Goal: Task Accomplishment & Management: Use online tool/utility

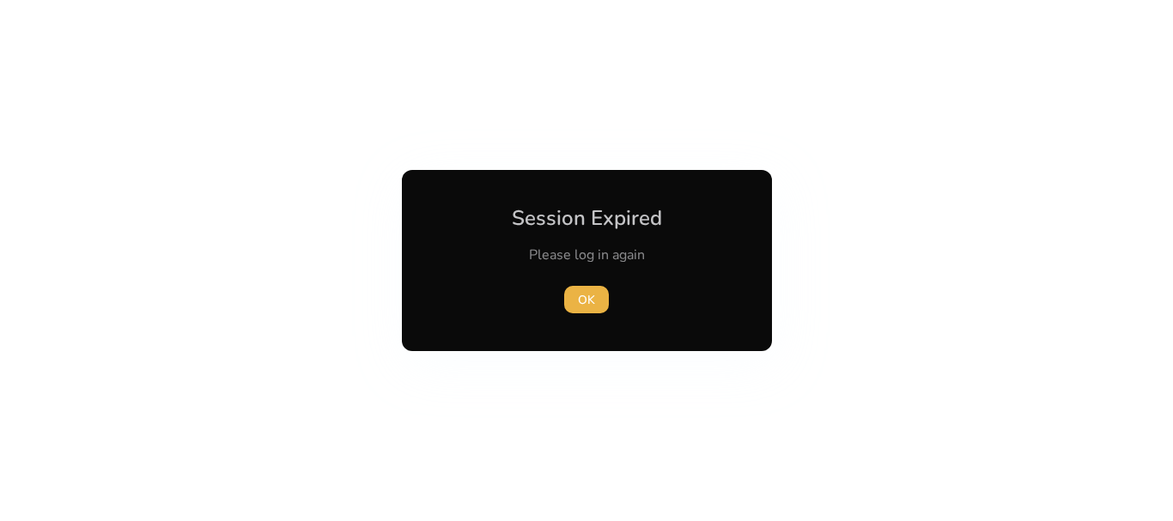
click at [249, 232] on div at bounding box center [586, 260] width 1173 height 521
click at [588, 295] on span "OK" at bounding box center [586, 300] width 17 height 18
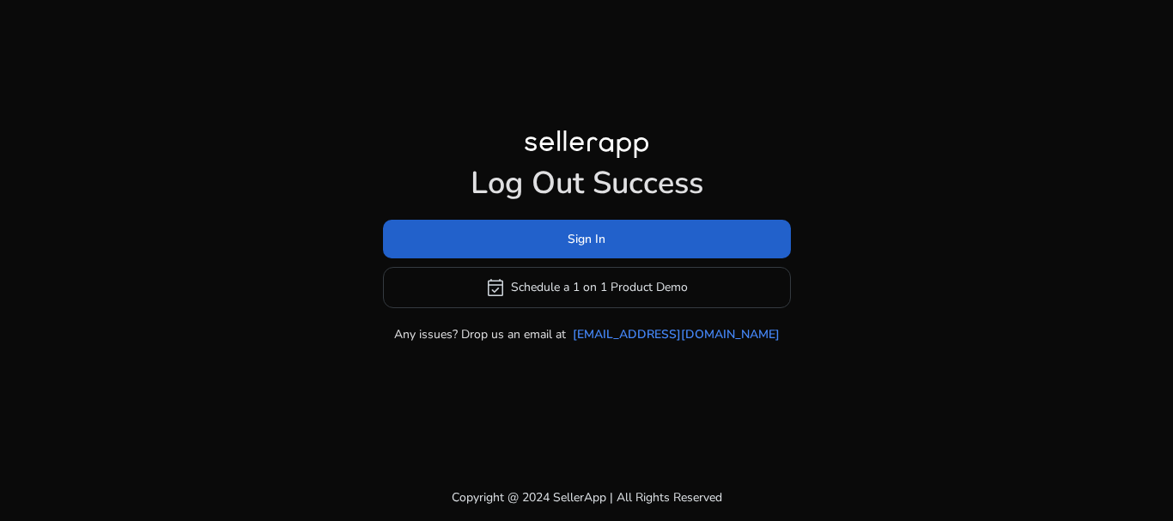
click at [702, 238] on span at bounding box center [587, 238] width 408 height 41
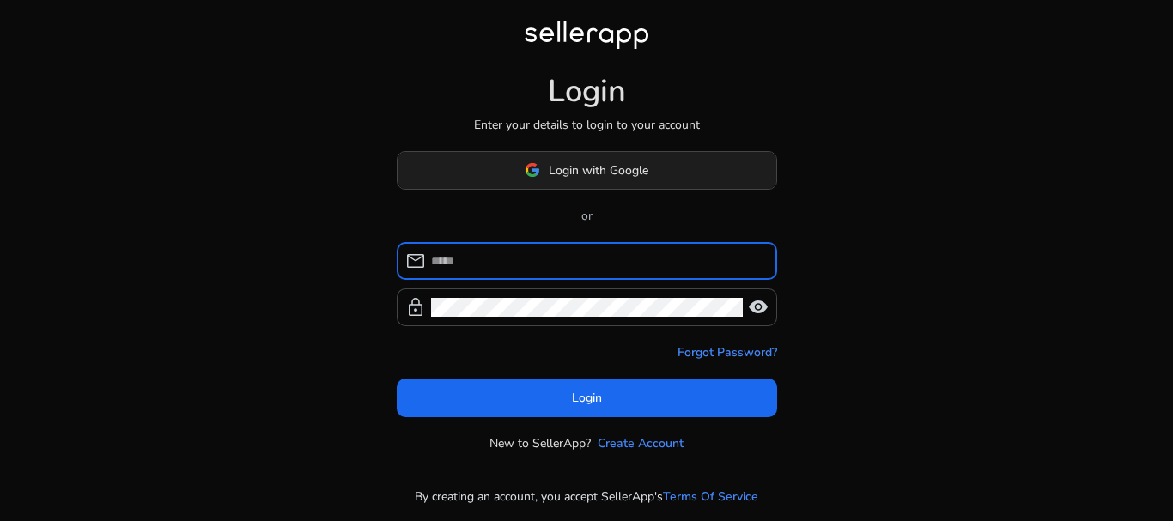
click at [673, 170] on span at bounding box center [587, 169] width 379 height 41
click at [629, 177] on span "Login with Google" at bounding box center [599, 170] width 100 height 18
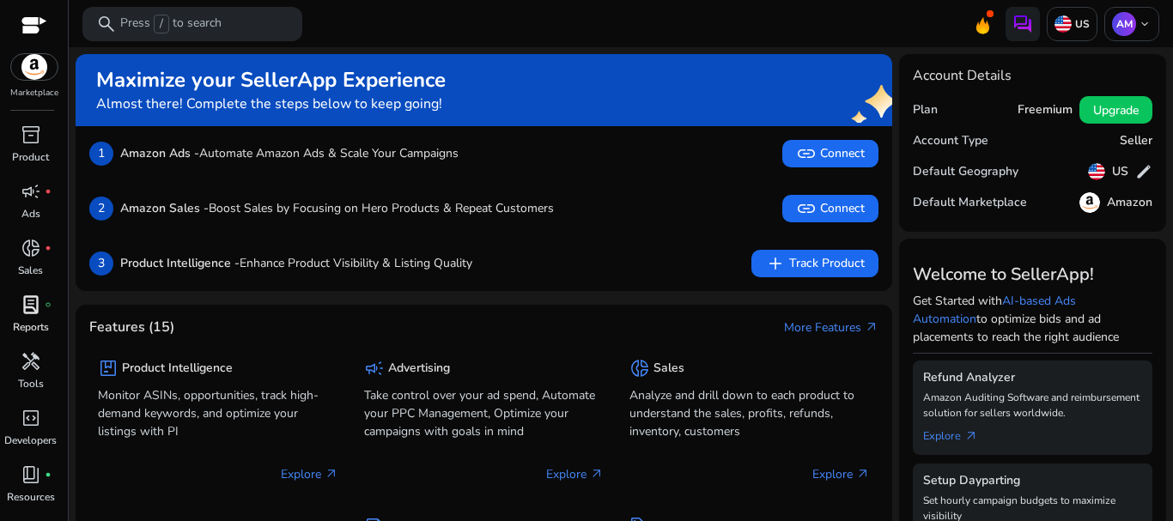
drag, startPoint x: 354, startPoint y: 25, endPoint x: 21, endPoint y: 305, distance: 434.6
click at [354, 25] on mat-toolbar "search Press / to search US AM keyboard_arrow_down" at bounding box center [621, 23] width 1105 height 47
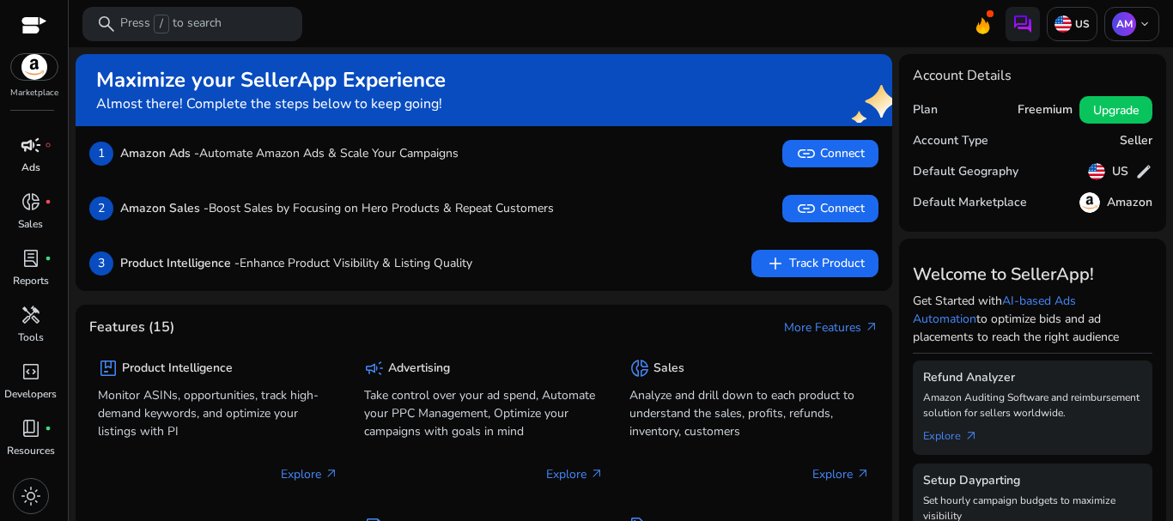
click at [28, 155] on span "campaign" at bounding box center [31, 145] width 21 height 21
click at [25, 258] on span "lab_profile" at bounding box center [31, 258] width 21 height 21
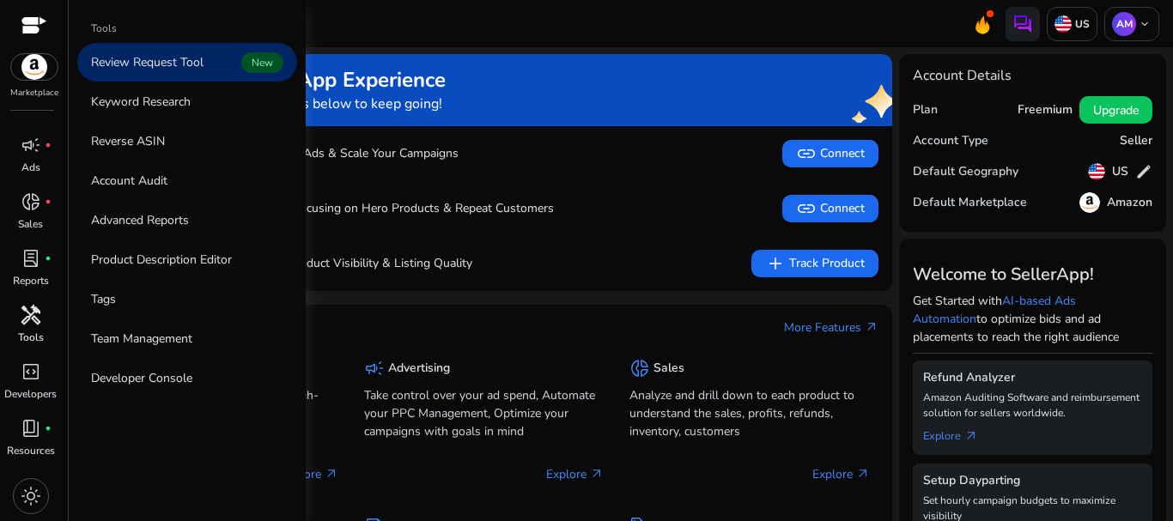
click at [35, 332] on p "Tools" at bounding box center [31, 337] width 26 height 15
click at [159, 105] on p "Keyword Research" at bounding box center [141, 102] width 100 height 18
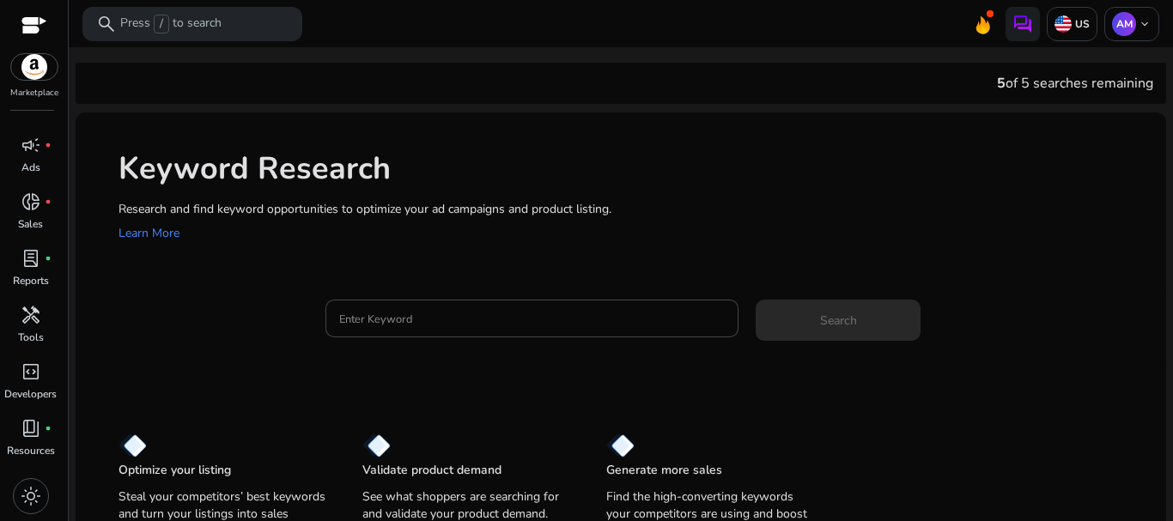
click at [547, 143] on div "Keyword Research Research and find keyword opportunities to optimize your ad ca…" at bounding box center [621, 195] width 1091 height 165
click at [499, 313] on input "Enter Keyword" at bounding box center [532, 318] width 386 height 19
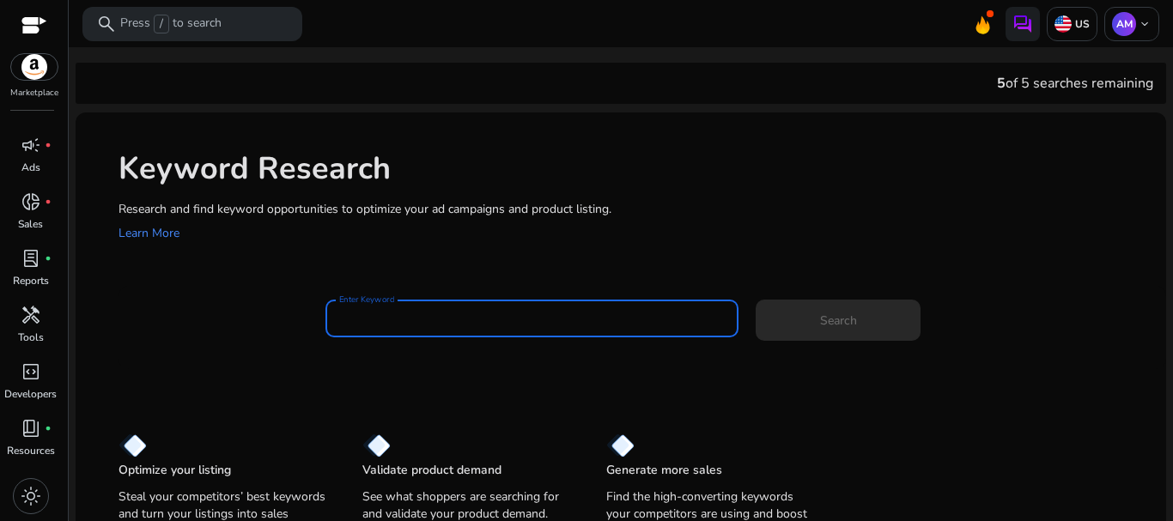
scroll to position [24, 0]
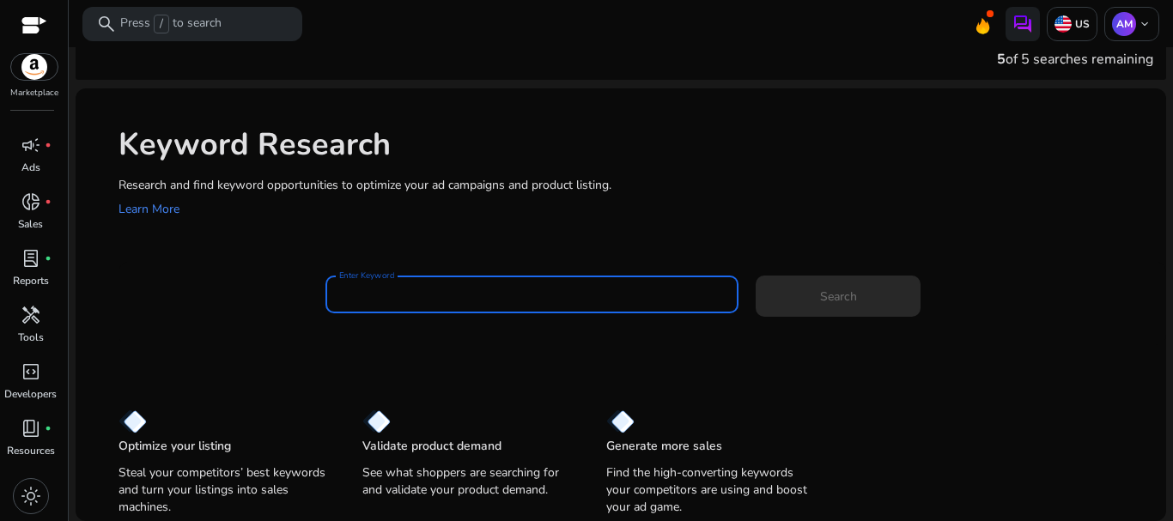
click at [932, 404] on div "Optimize your listing Steal your competitors’ best keywords and turn your listi…" at bounding box center [621, 454] width 1091 height 132
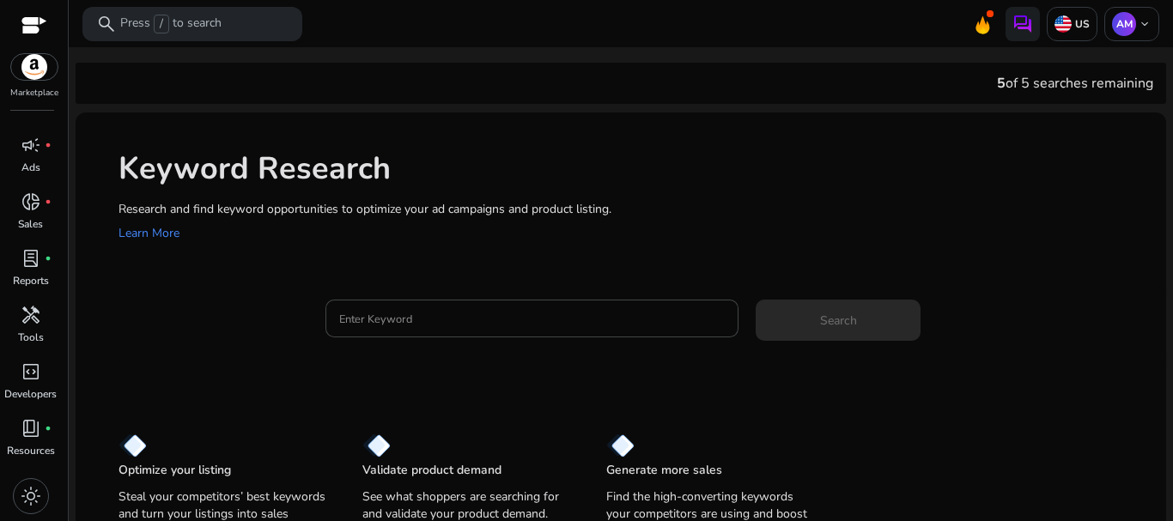
scroll to position [24, 0]
